Goal: Transaction & Acquisition: Purchase product/service

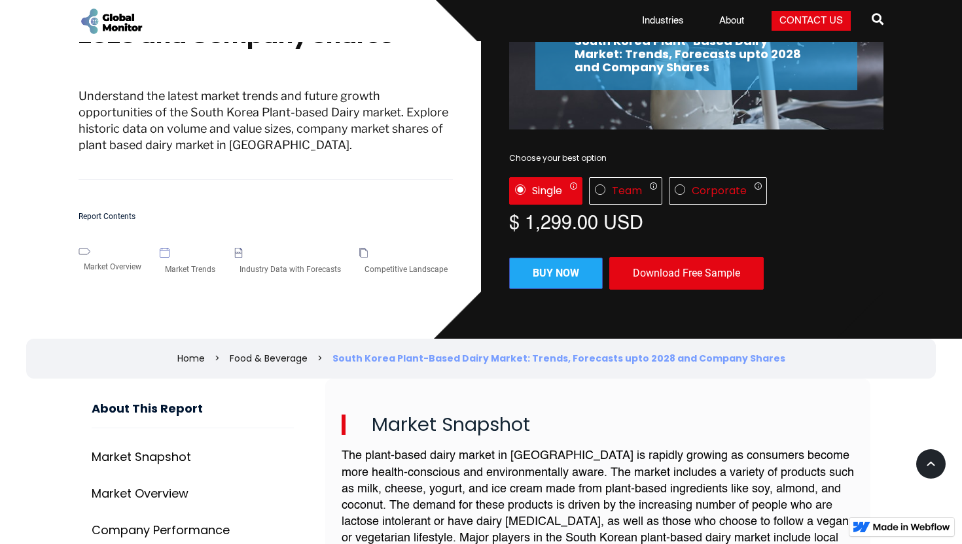
scroll to position [340, 0]
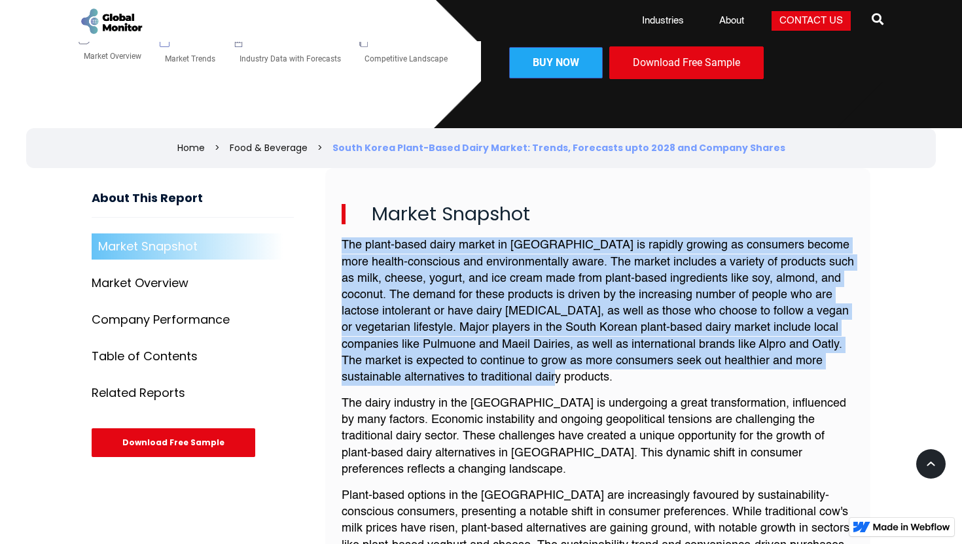
drag, startPoint x: 615, startPoint y: 381, endPoint x: 340, endPoint y: 247, distance: 305.8
click at [340, 247] on div "Market Snapshot The plant-based dairy market in South Korea is rapidly growing …" at bounding box center [597, 415] width 545 height 495
copy p "The plant-based dairy market in [GEOGRAPHIC_DATA] is rapidly growing as consume…"
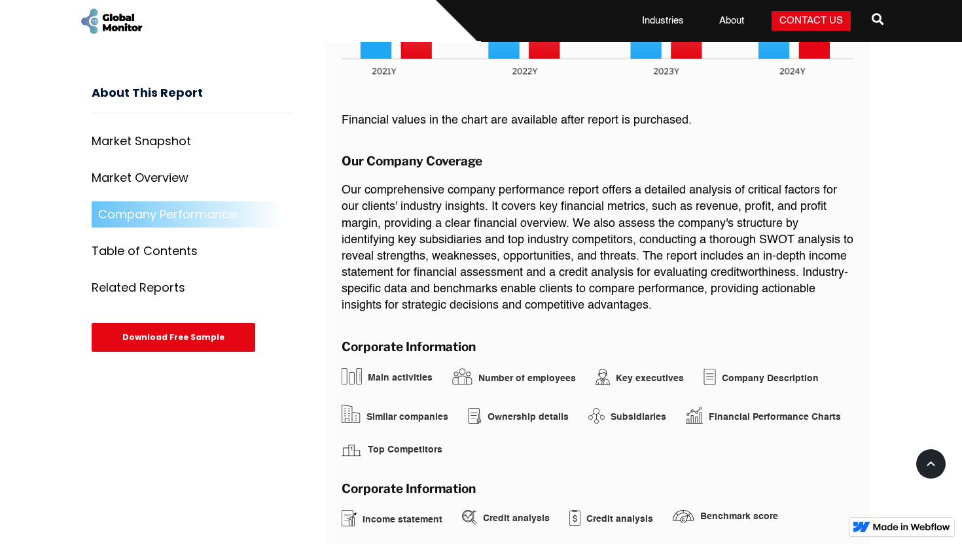
scroll to position [2047, 0]
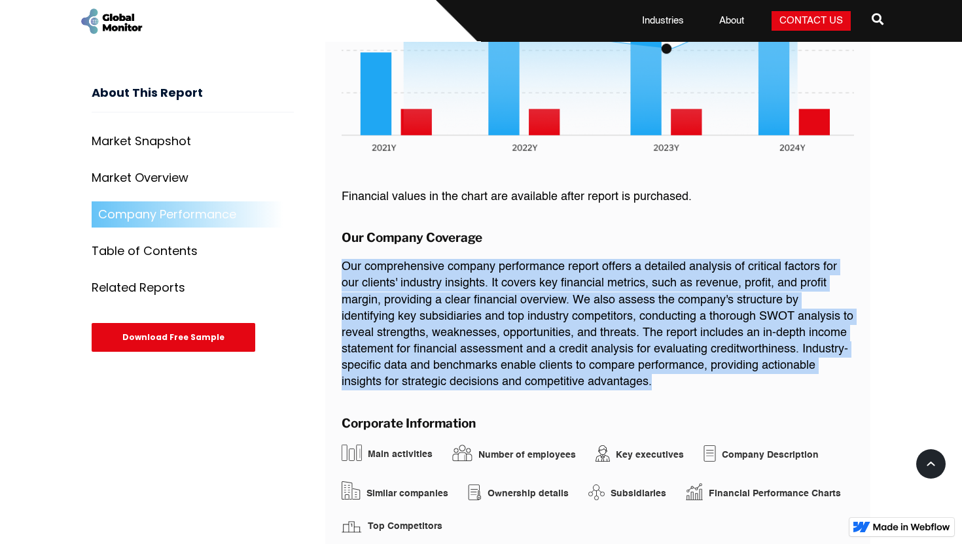
drag, startPoint x: 343, startPoint y: 240, endPoint x: 680, endPoint y: 352, distance: 355.0
click at [680, 352] on p "Our comprehensive company performance report offers a detailed analysis of crit…" at bounding box center [598, 325] width 512 height 132
copy p "Our comprehensive company performance report offers a detailed analysis of crit…"
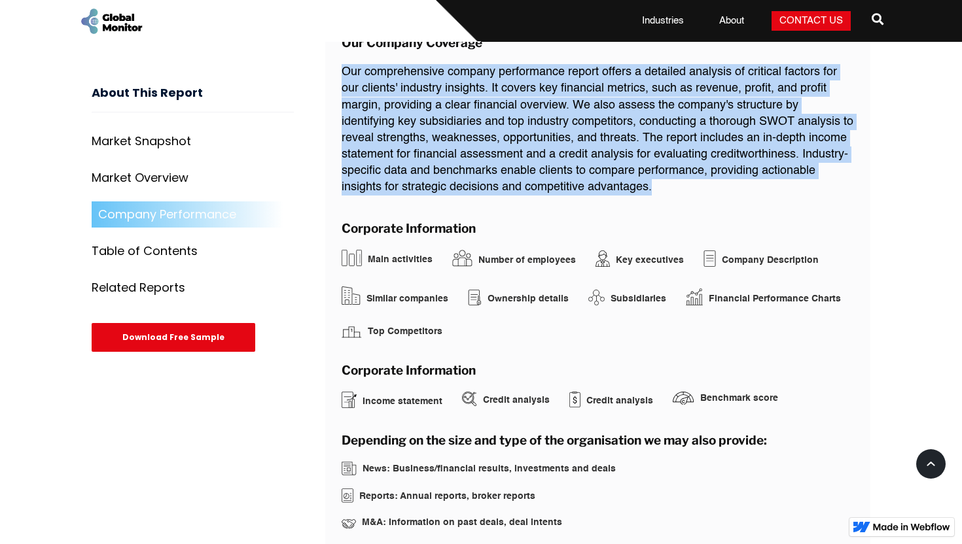
scroll to position [2244, 0]
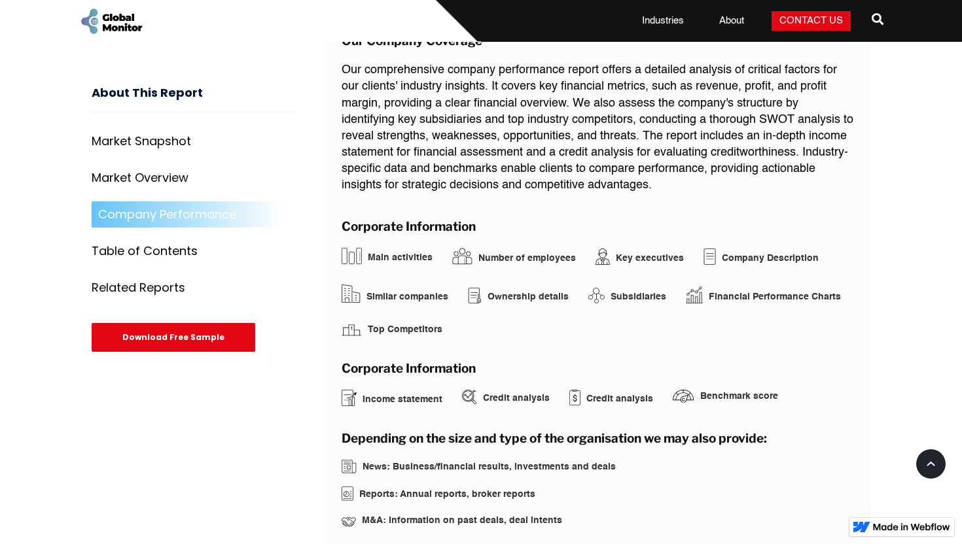
click at [388, 251] on div "Main activities" at bounding box center [400, 257] width 65 height 13
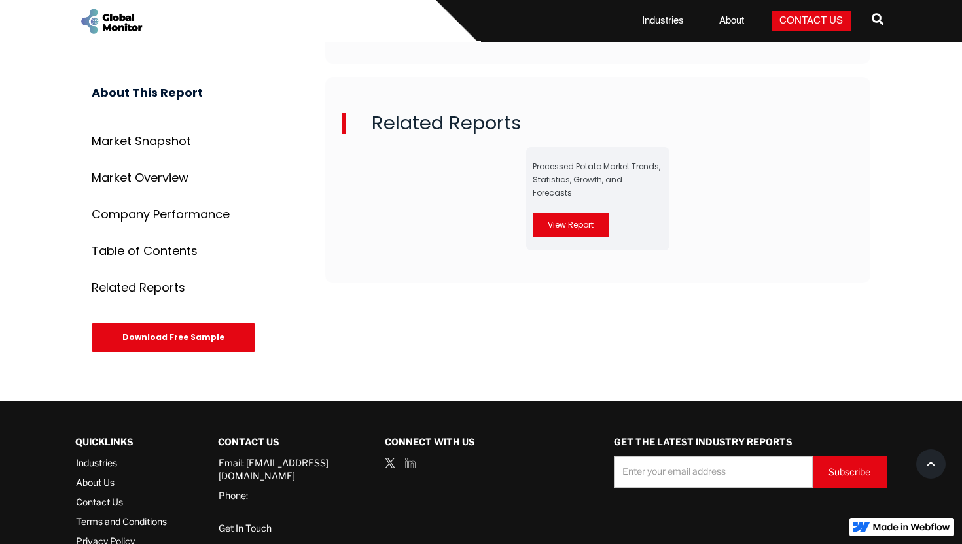
scroll to position [3549, 0]
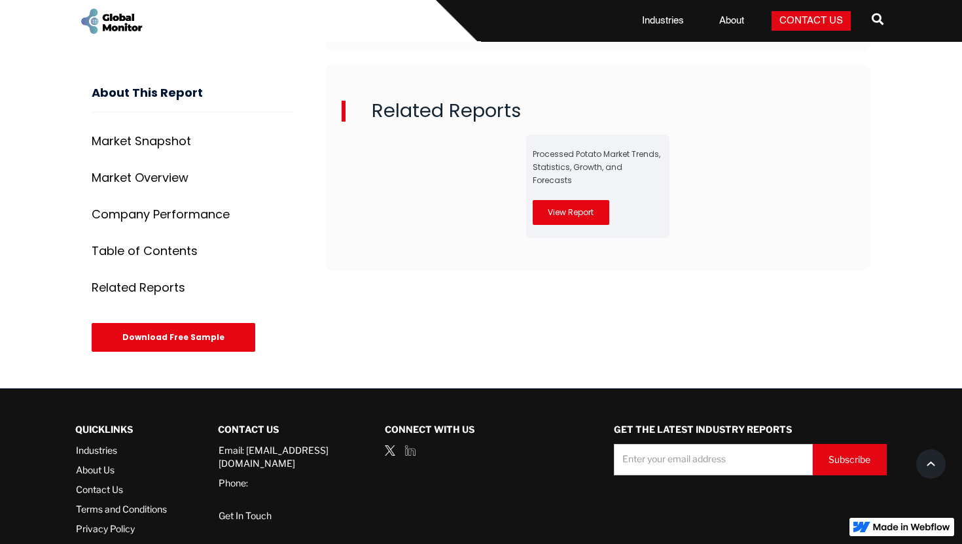
click at [579, 200] on link "View Report" at bounding box center [571, 212] width 77 height 25
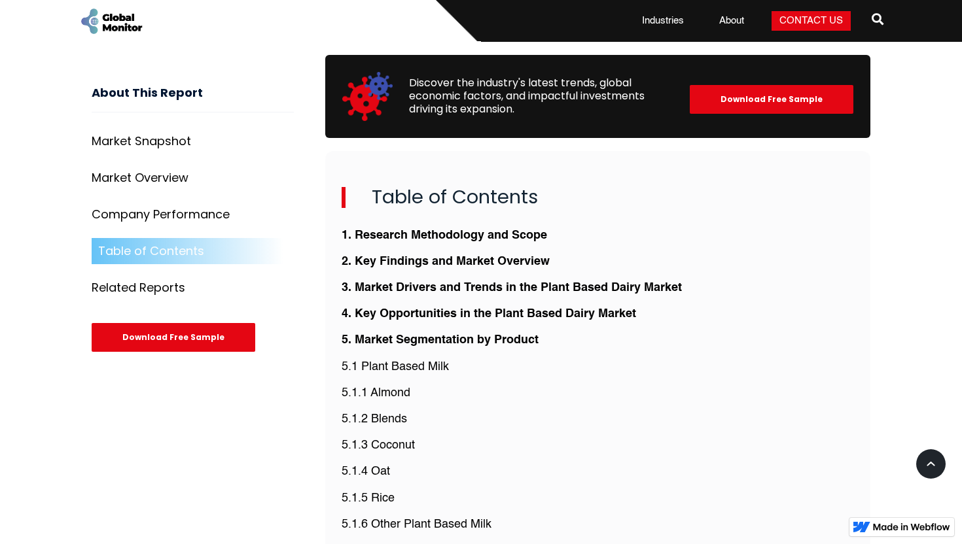
scroll to position [2569, 0]
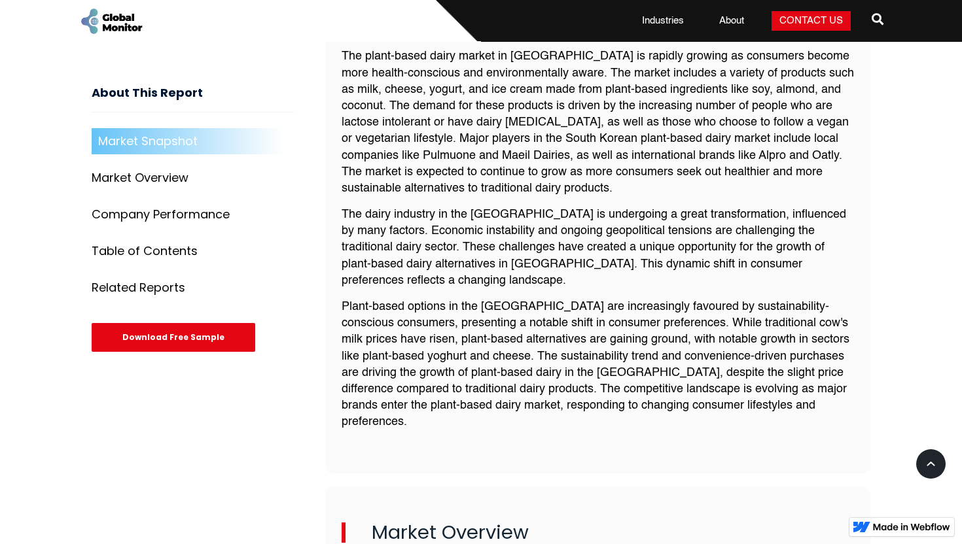
scroll to position [422, 0]
